Goal: Browse casually

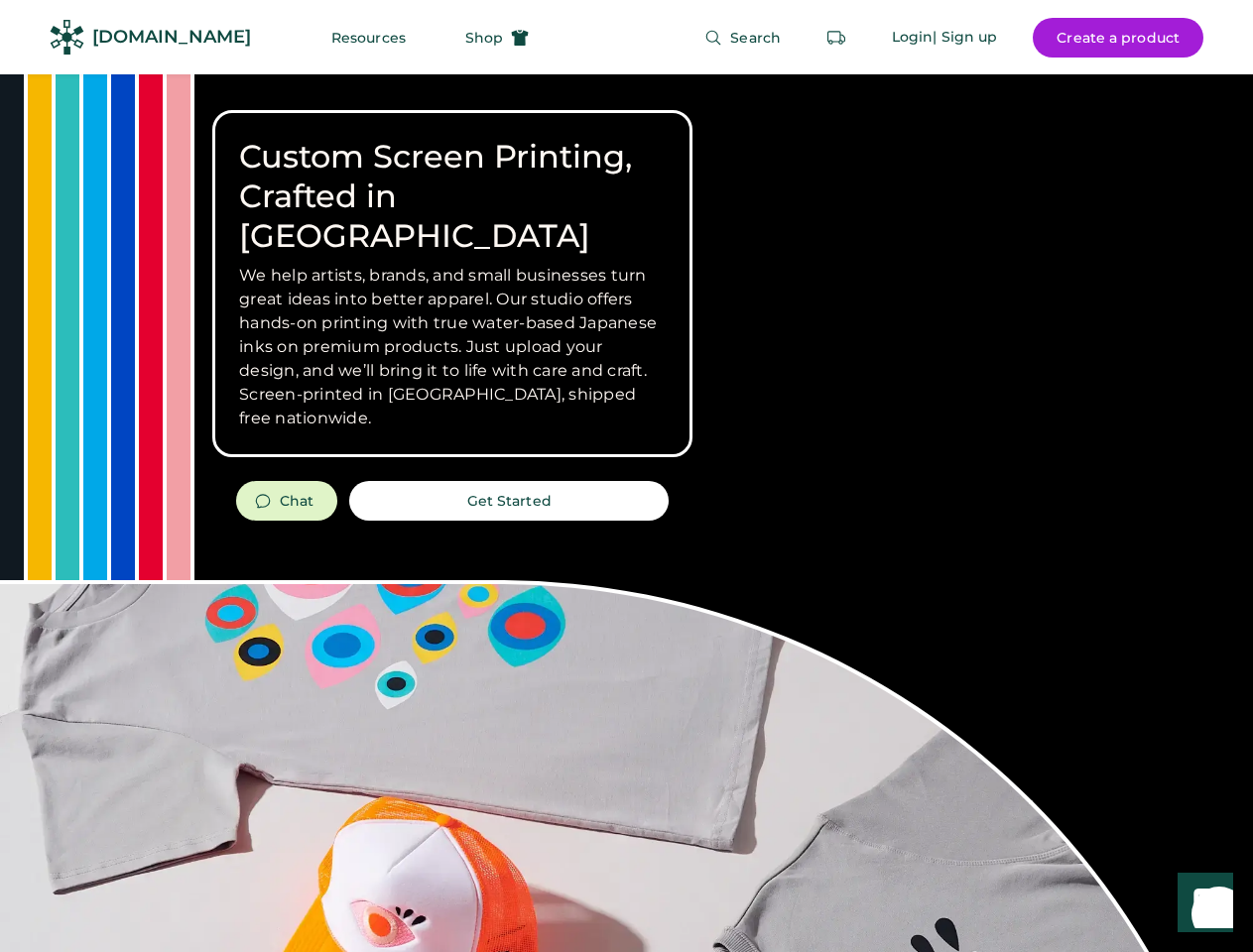
click at [626, 476] on div "Custom Screen Printing, Crafted in [GEOGRAPHIC_DATA] We help artists, brands, a…" at bounding box center [626, 703] width 1253 height 1258
click at [626, 513] on div "Custom Screen Printing, Crafted in [GEOGRAPHIC_DATA] We help artists, brands, a…" at bounding box center [626, 703] width 1253 height 1258
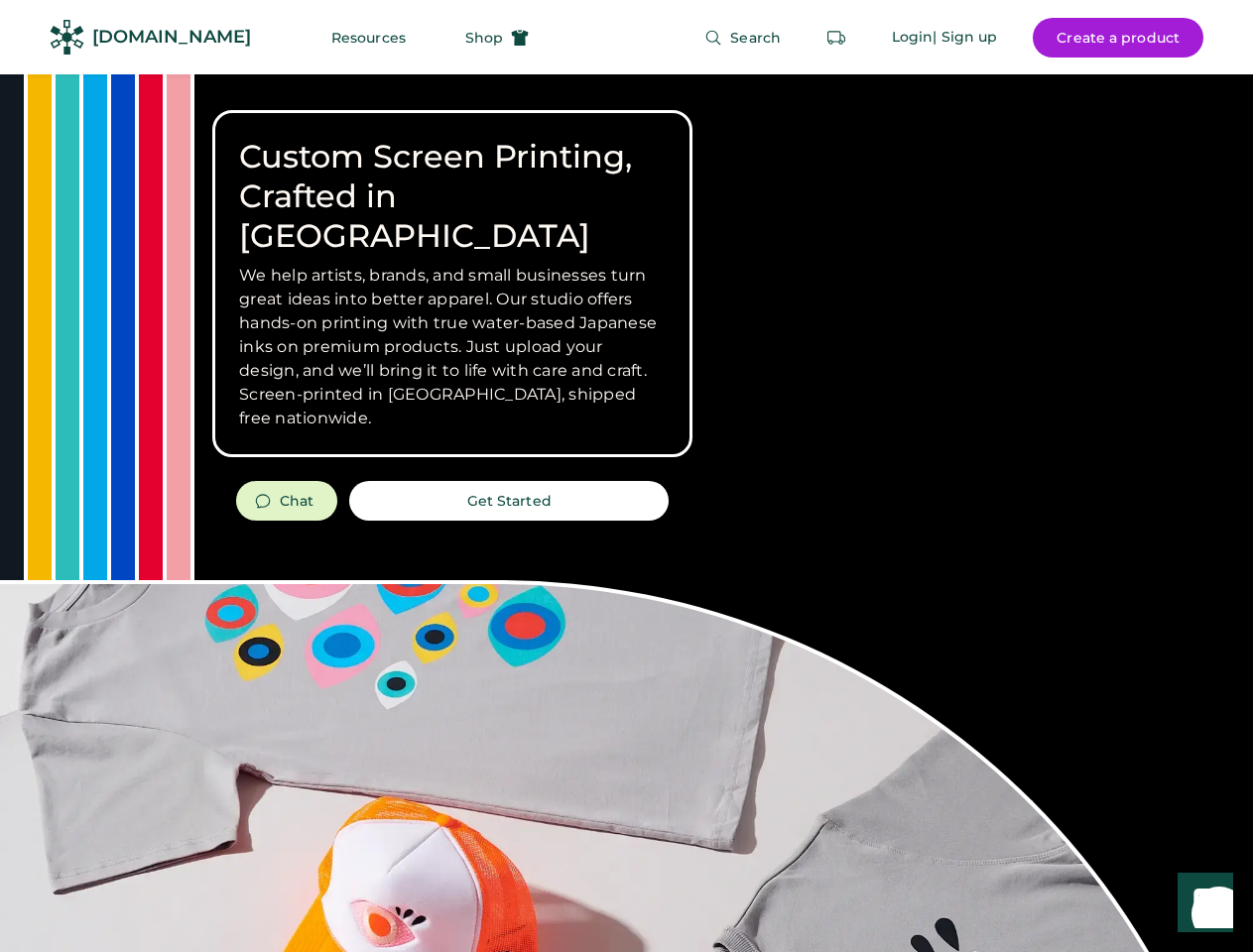
click at [626, 513] on div "Custom Screen Printing, Crafted in [GEOGRAPHIC_DATA] We help artists, brands, a…" at bounding box center [626, 703] width 1253 height 1258
click at [452, 283] on h3 "We help artists, brands, and small businesses turn great ideas into better appa…" at bounding box center [451, 346] width 426 height 167
click at [452, 263] on h3 "We help artists, brands, and small businesses turn great ideas into better appa…" at bounding box center [451, 346] width 426 height 167
click at [452, 177] on h1 "Custom Screen Printing, Crafted in [GEOGRAPHIC_DATA]" at bounding box center [451, 196] width 426 height 119
